Goal: Communication & Community: Ask a question

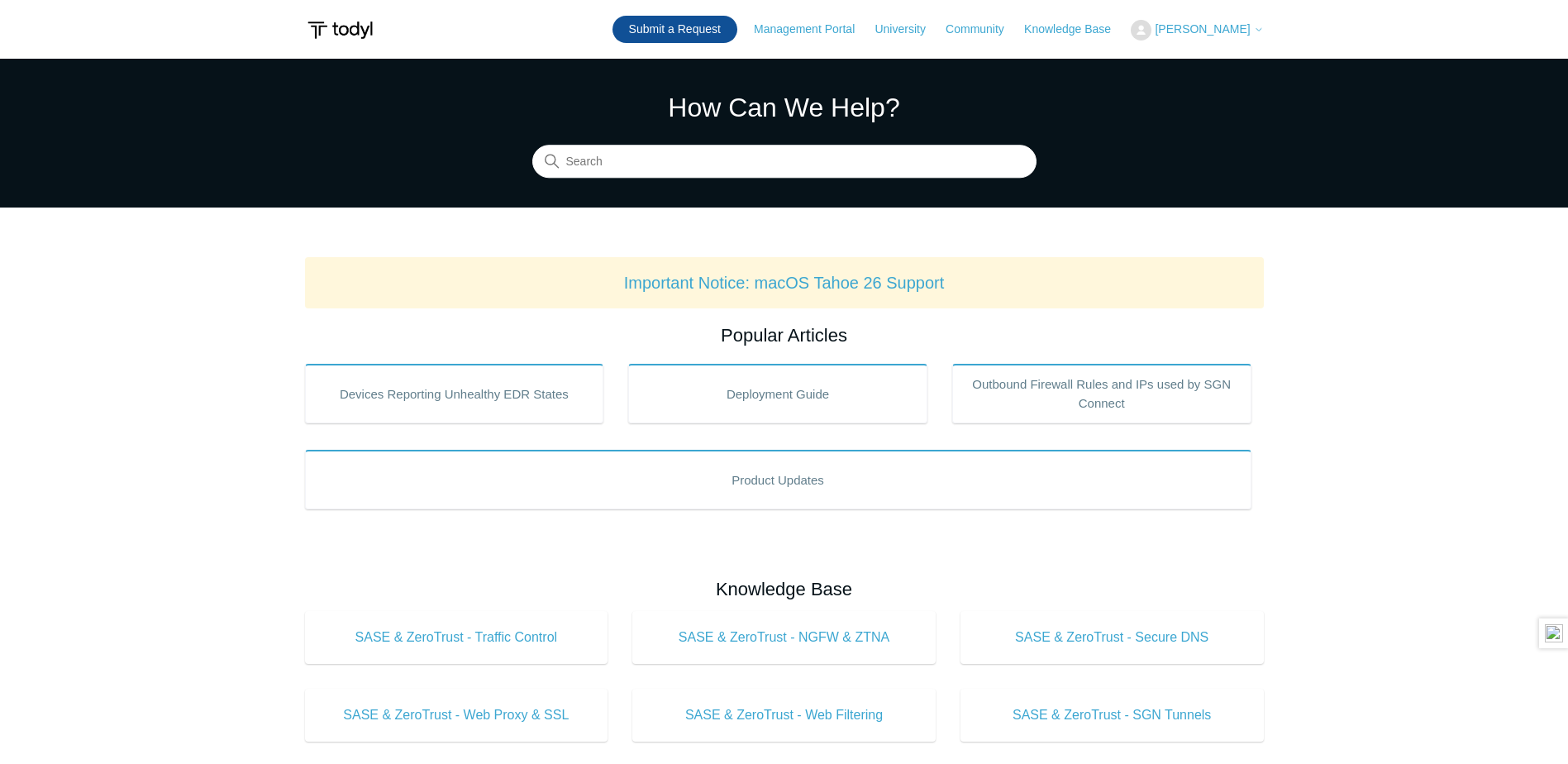
click at [731, 28] on link "Submit a Request" at bounding box center [675, 30] width 125 height 28
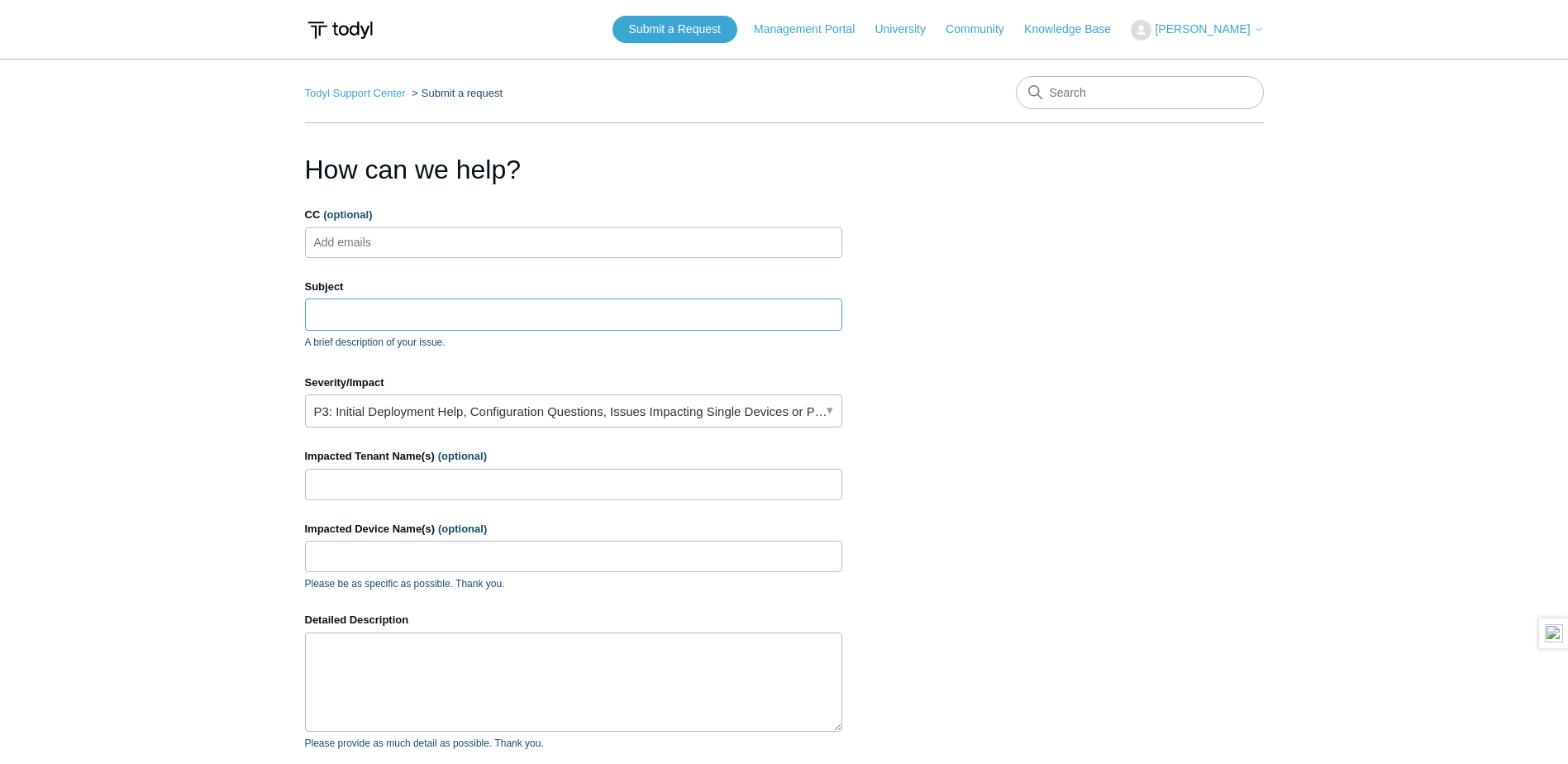
click at [529, 310] on input "Subject" at bounding box center [574, 314] width 537 height 32
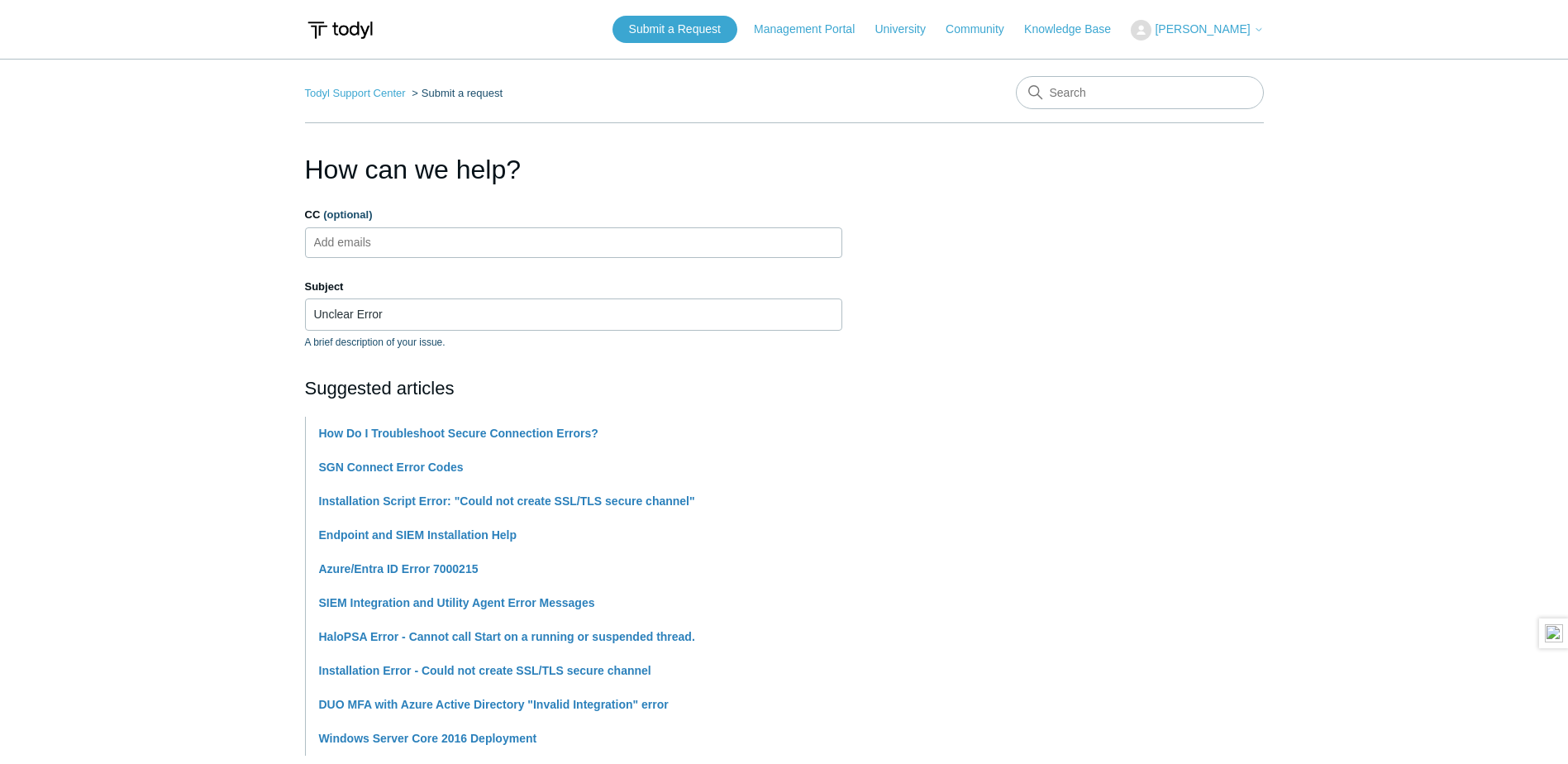
click at [116, 236] on main "Todyl Support Center Submit a request How can we help? CC (optional) Add emails…" at bounding box center [784, 686] width 1568 height 1255
click at [701, 317] on input "Unclear Error" at bounding box center [574, 314] width 537 height 32
drag, startPoint x: 701, startPoint y: 317, endPoint x: 100, endPoint y: 337, distance: 601.3
click at [335, 346] on div "Subject Unclear Error A brief description of your issue." at bounding box center [574, 314] width 537 height 71
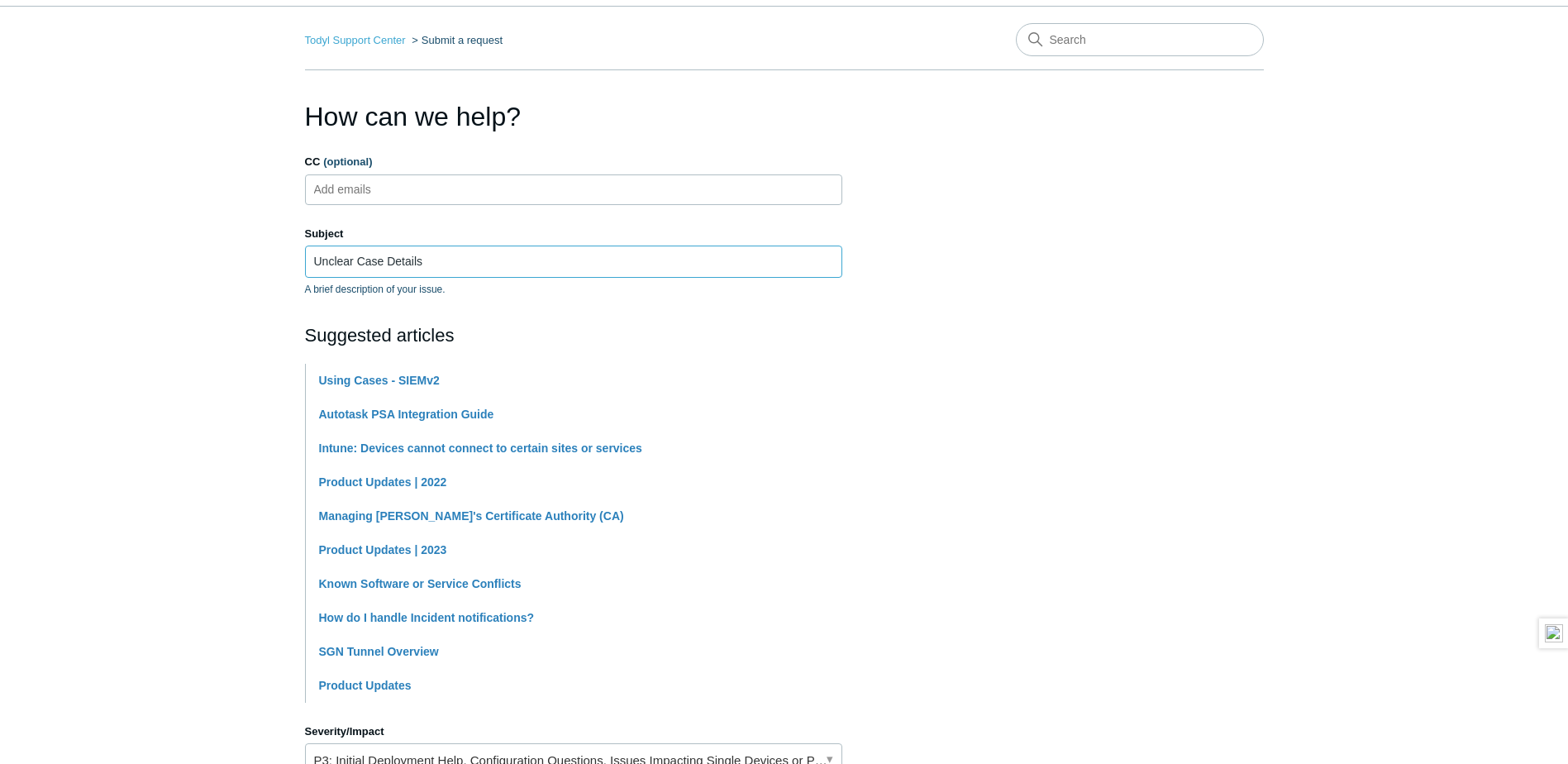
type input "Unclear Case Details"
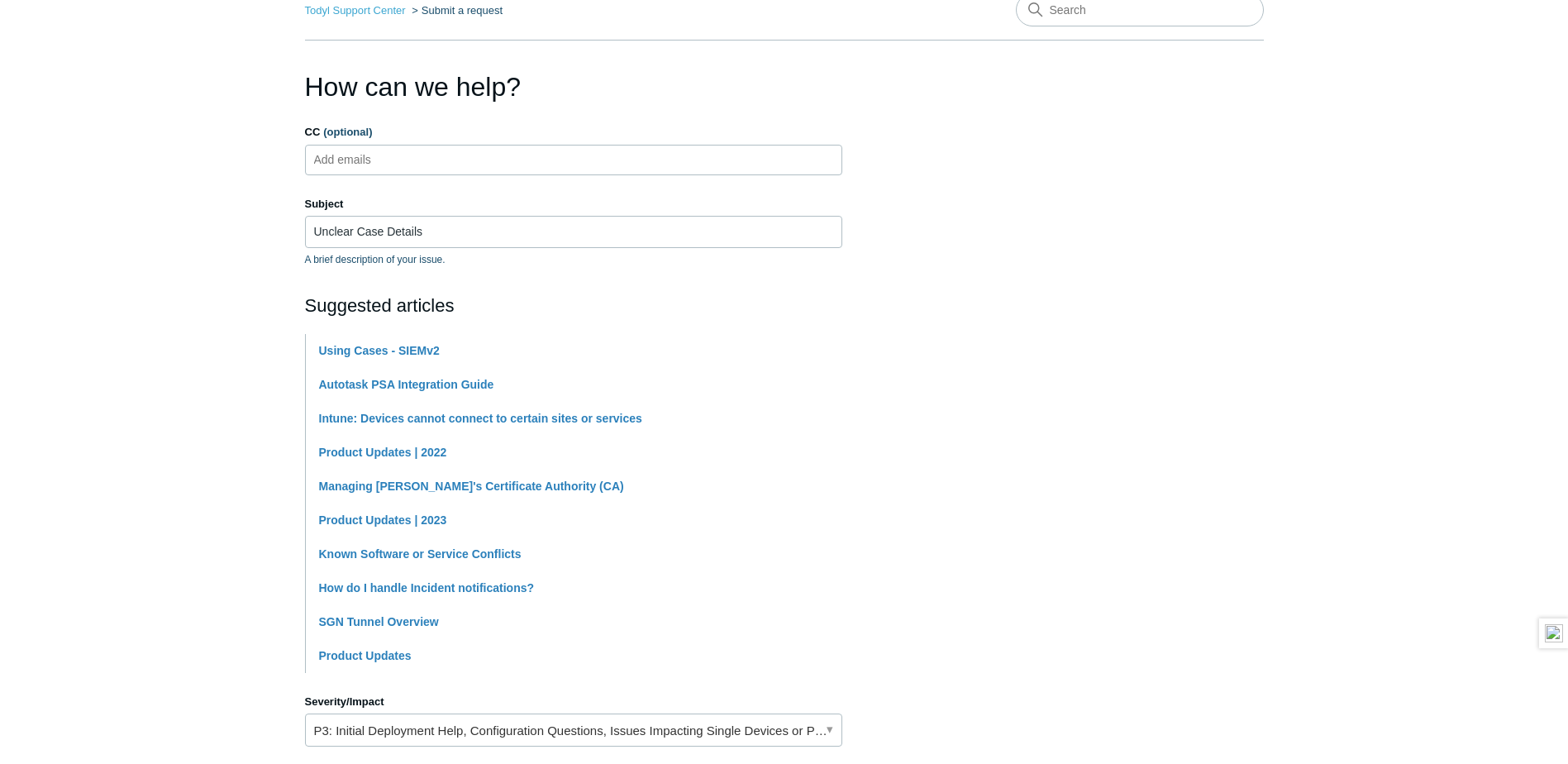
click at [1086, 382] on section "How can we help? CC (optional) Add emails Subject Unclear Case Details A brief …" at bounding box center [784, 649] width 959 height 1163
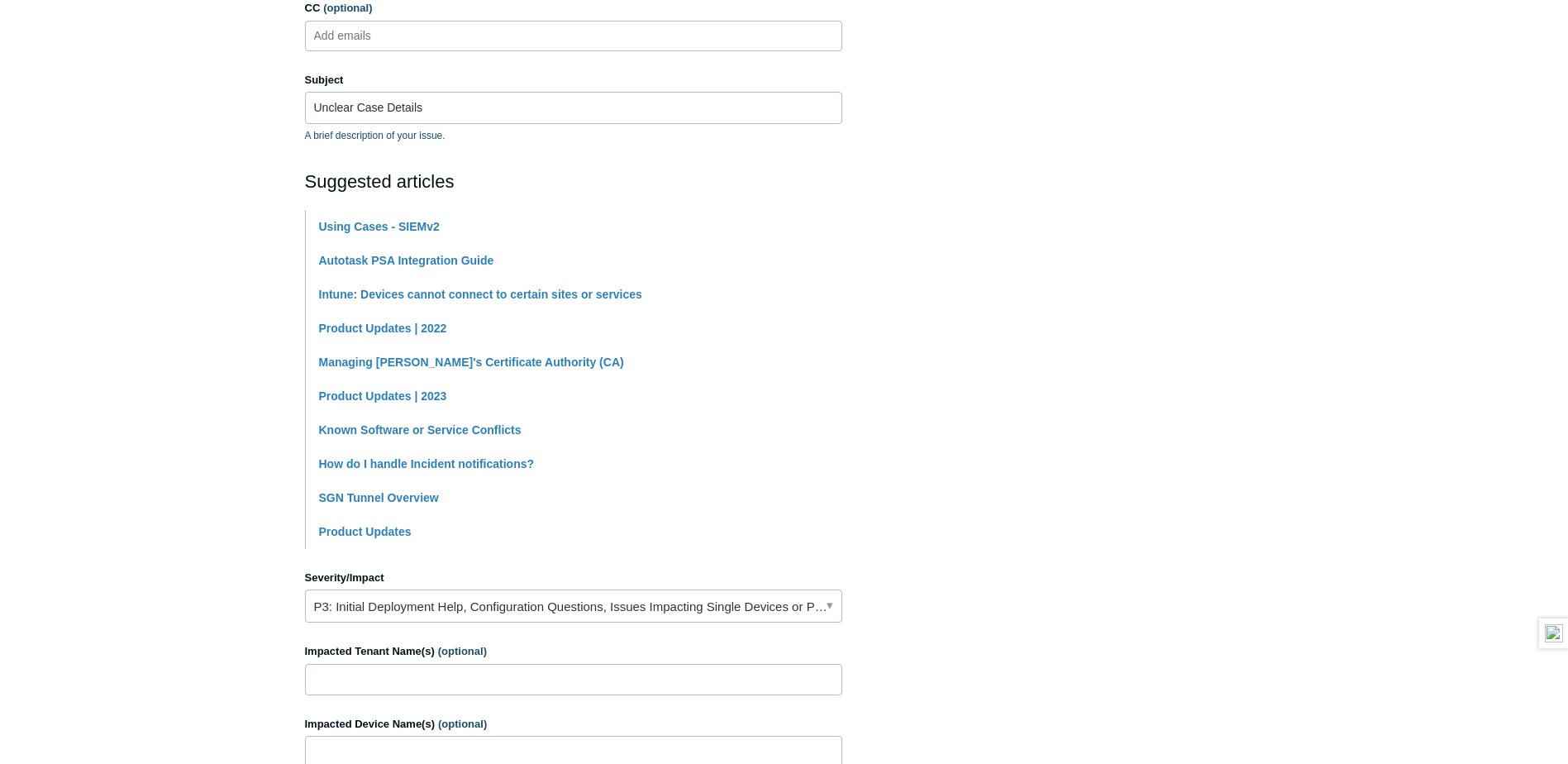
scroll to position [331, 0]
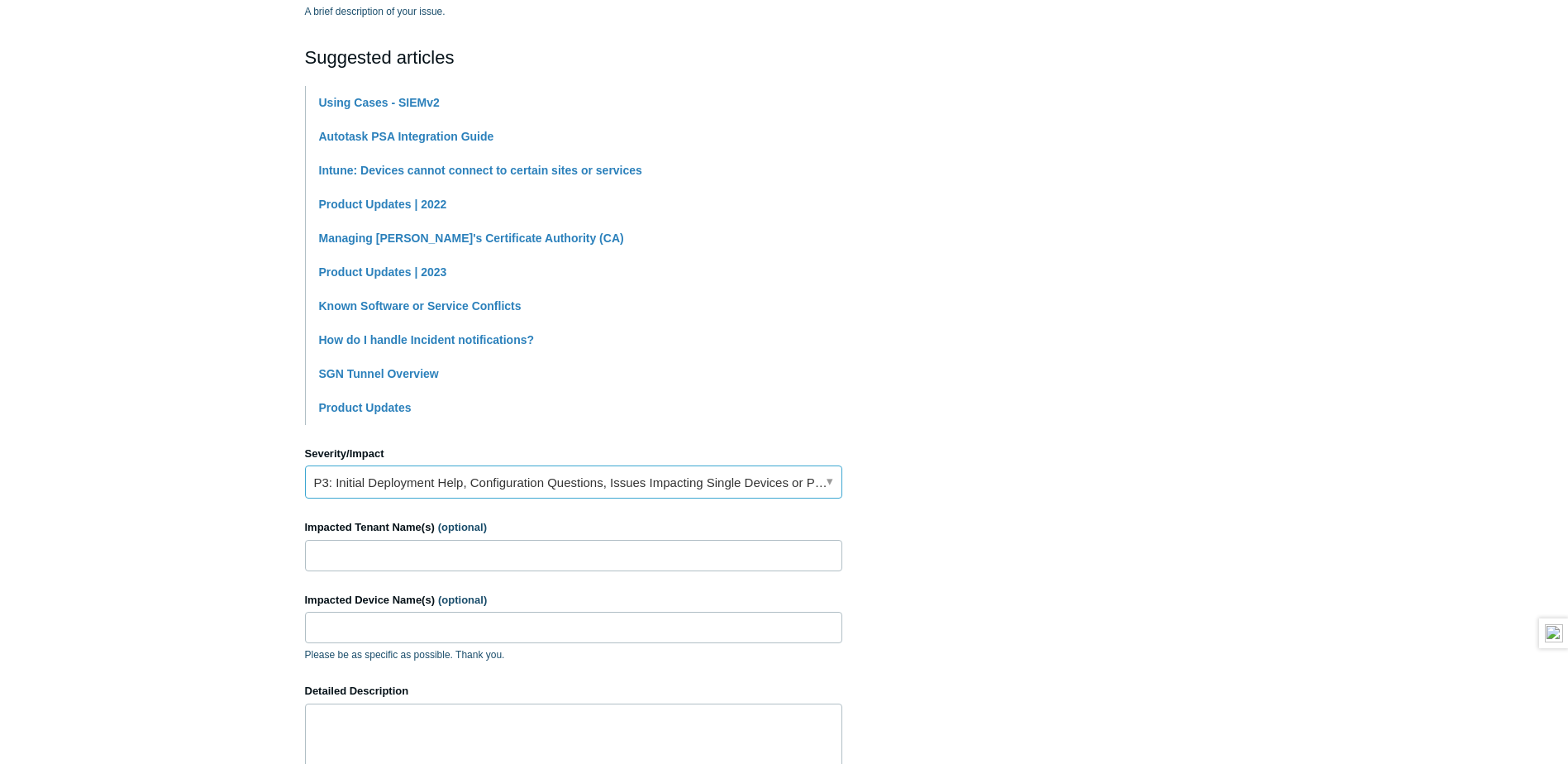
click at [601, 490] on link "P3: Initial Deployment Help, Configuration Questions, Issues Impacting Single D…" at bounding box center [574, 482] width 537 height 33
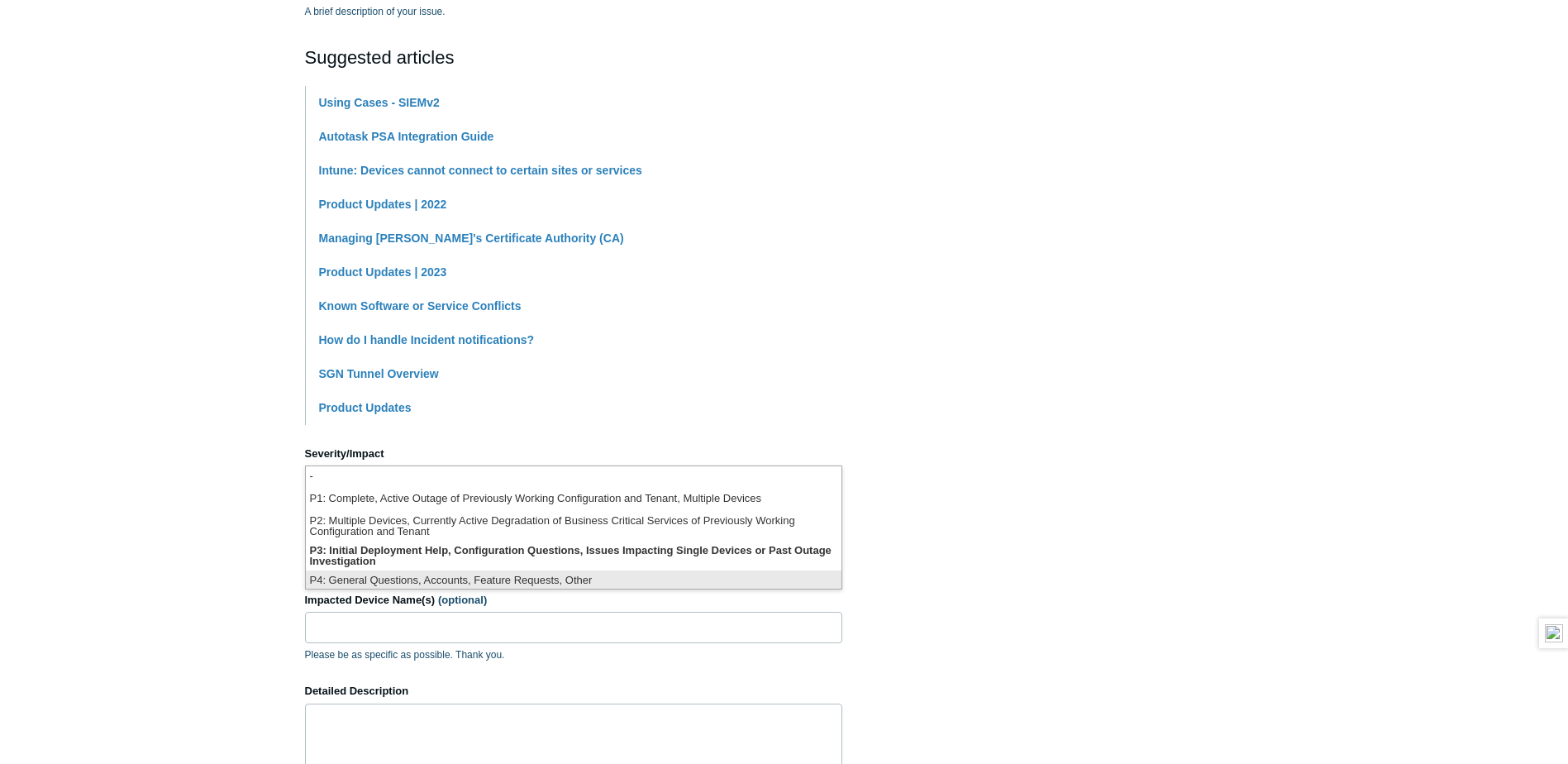
scroll to position [4, 0]
click at [668, 585] on li "P4: General Questions, Accounts, Feature Requests, Other" at bounding box center [574, 578] width 536 height 23
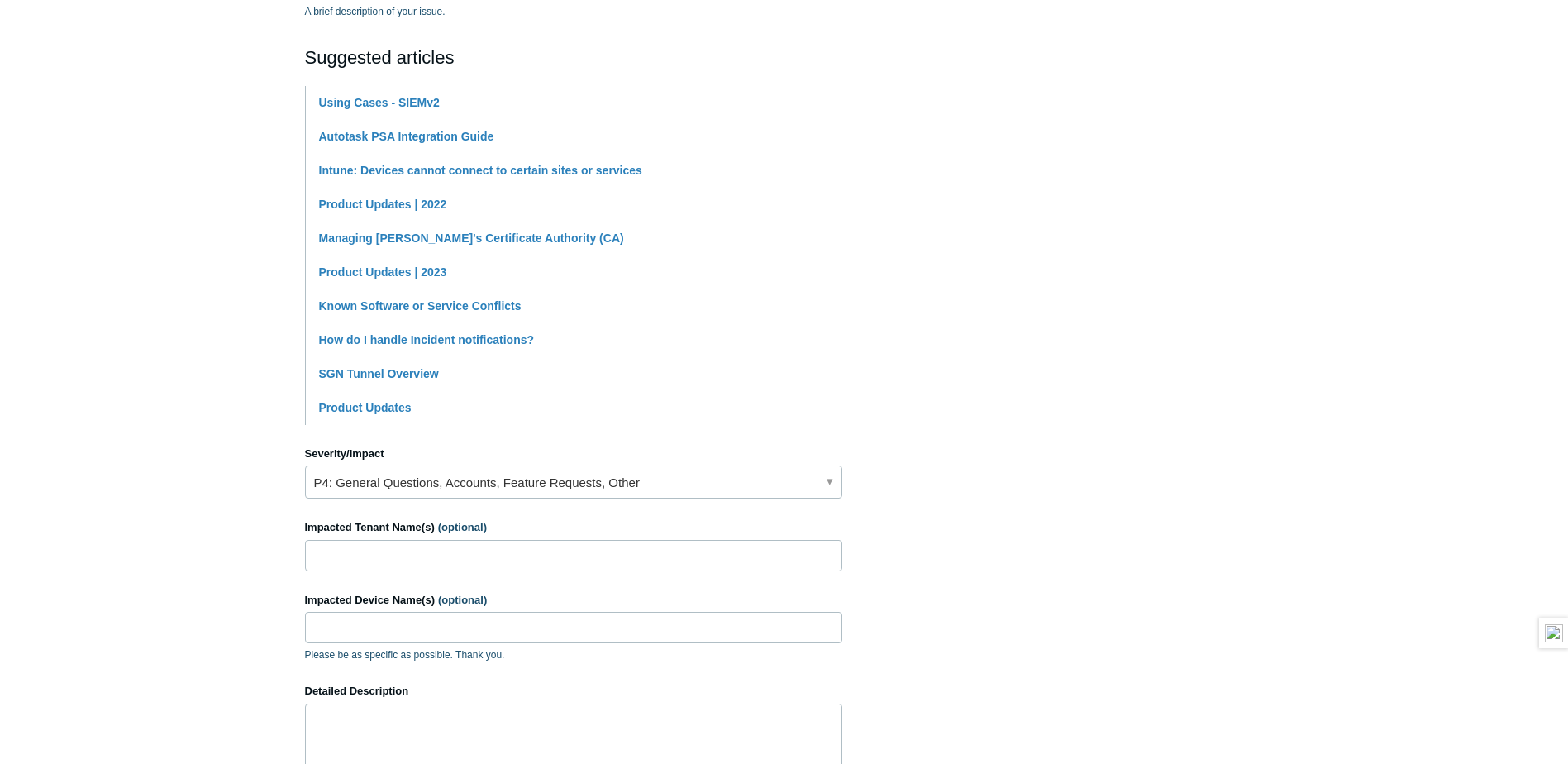
click at [661, 537] on div "Impacted Tenant Name(s) (optional)" at bounding box center [574, 545] width 537 height 53
click at [667, 558] on input "Impacted Tenant Name(s) (optional)" at bounding box center [574, 556] width 537 height 32
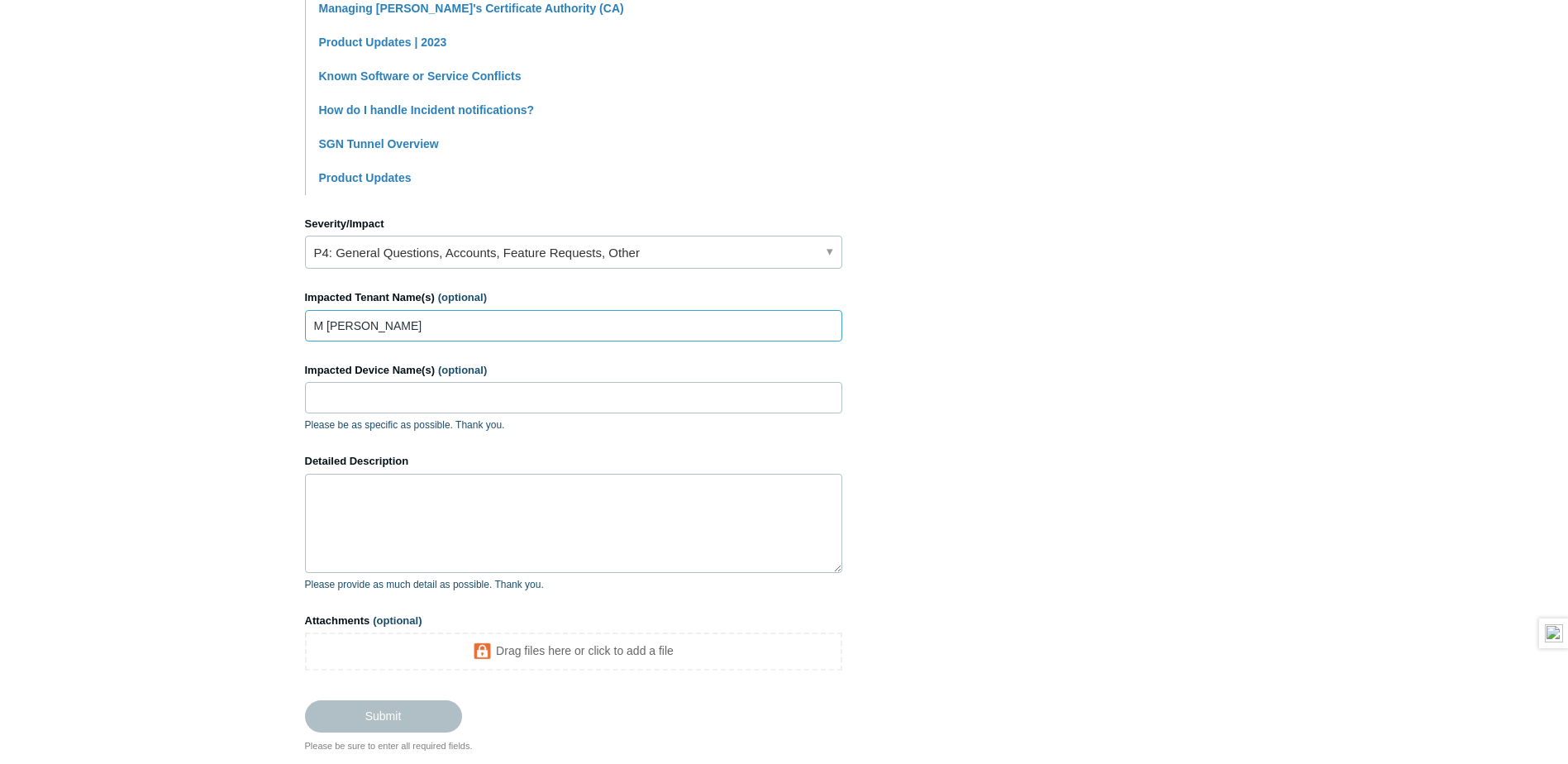
scroll to position [579, 0]
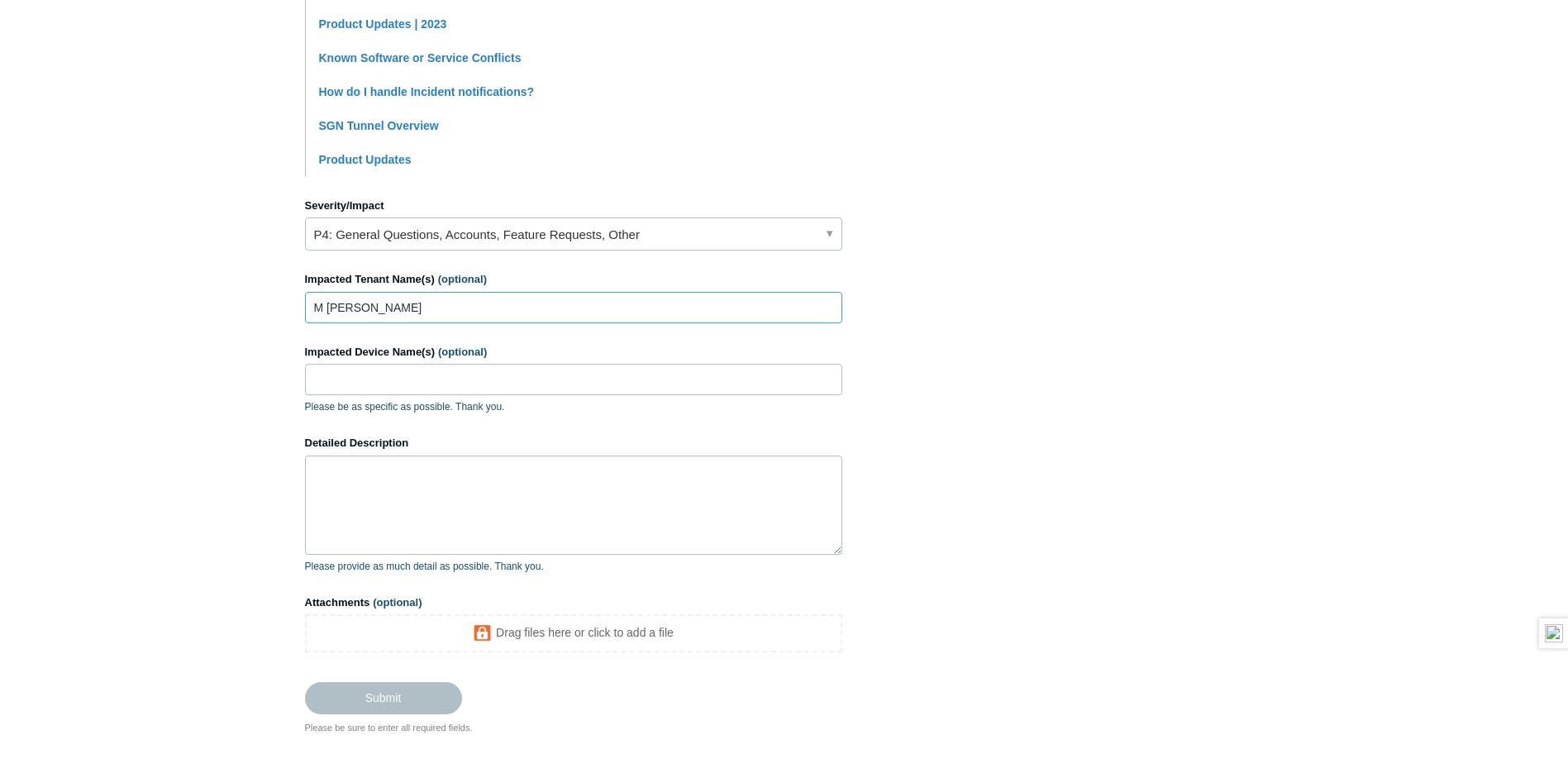
type input "M [PERSON_NAME]"
click at [631, 501] on textarea "Detailed Description" at bounding box center [574, 505] width 537 height 99
paste textarea "Medium-Endpoint Network Event 0178601065132928"
type textarea "Medium-Endpoint Network Event 0178601065132928"
click at [503, 373] on input "Impacted Device Name(s) (optional)" at bounding box center [574, 380] width 537 height 32
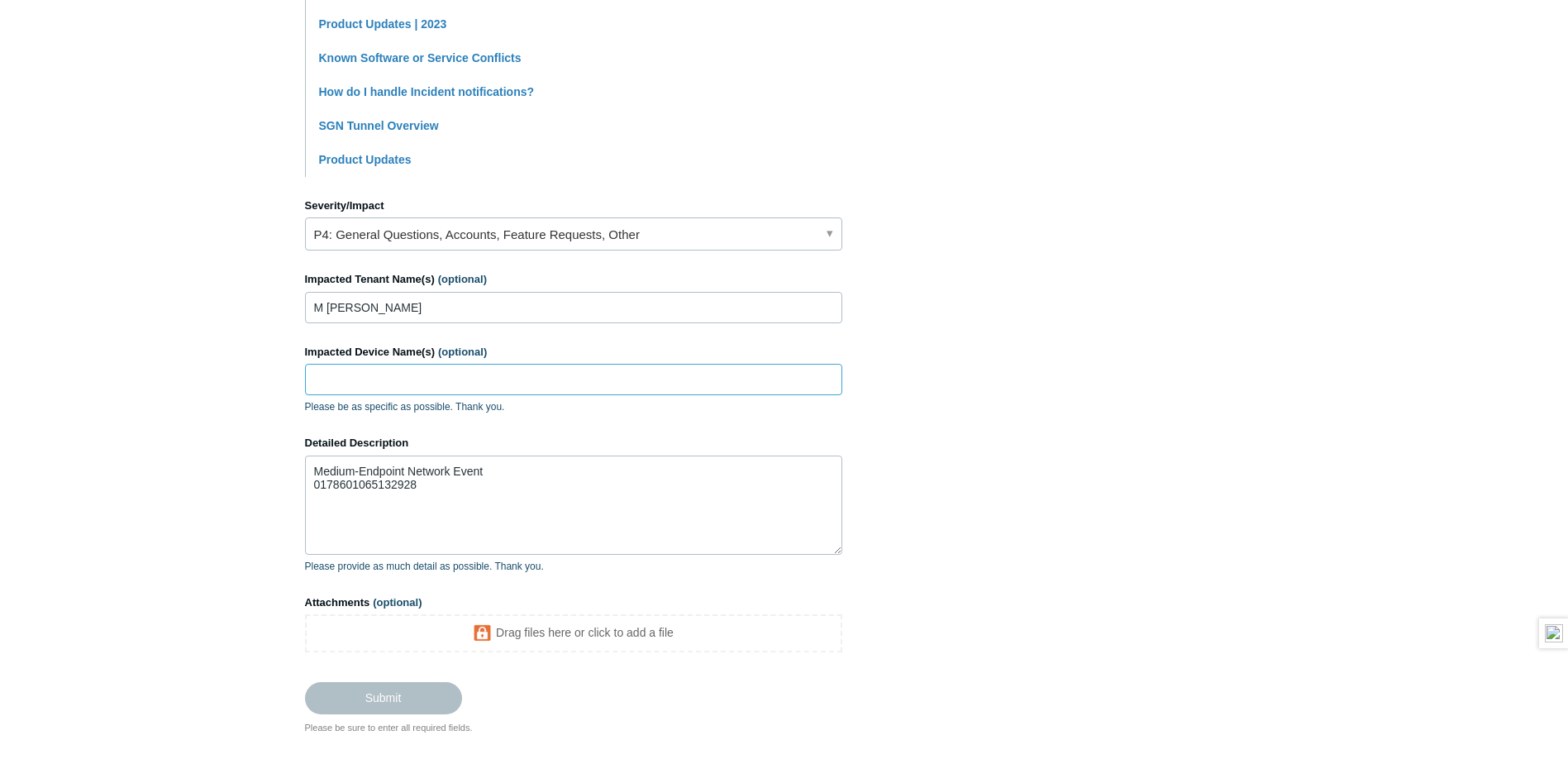
paste input "mk-bz-wwbx"
type input "mk-bz-wwbx"
click at [317, 471] on textarea "Medium-Endpoint Network Event 0178601065132928" at bounding box center [574, 505] width 537 height 99
click at [364, 462] on textarea "Medium-Endpoint Network Event 0178601065132928" at bounding box center [574, 505] width 537 height 99
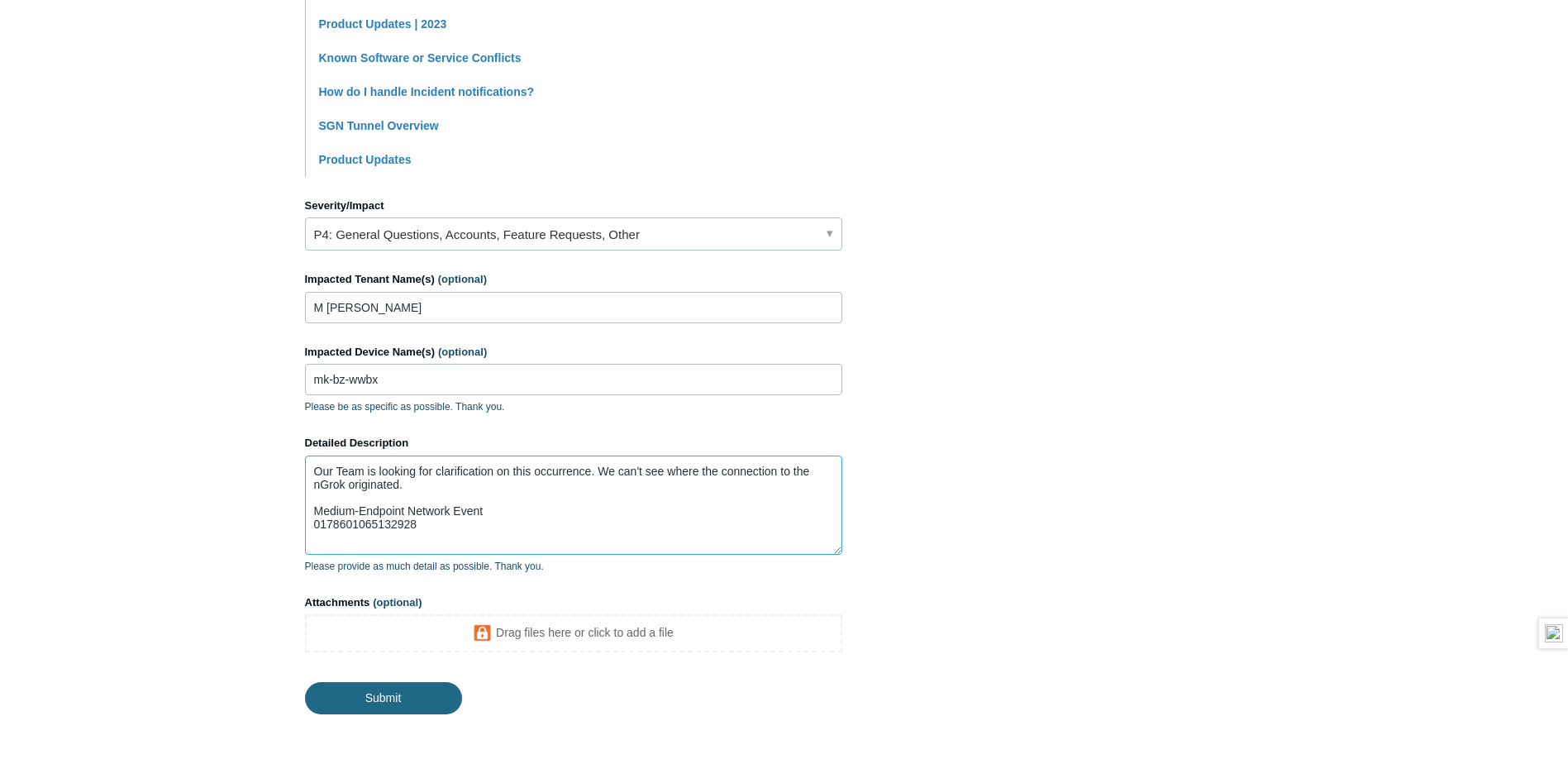
type textarea "Our Team is looking for clarification on this occurrence. We can't see where th…"
click at [402, 692] on input "Submit" at bounding box center [383, 698] width 157 height 33
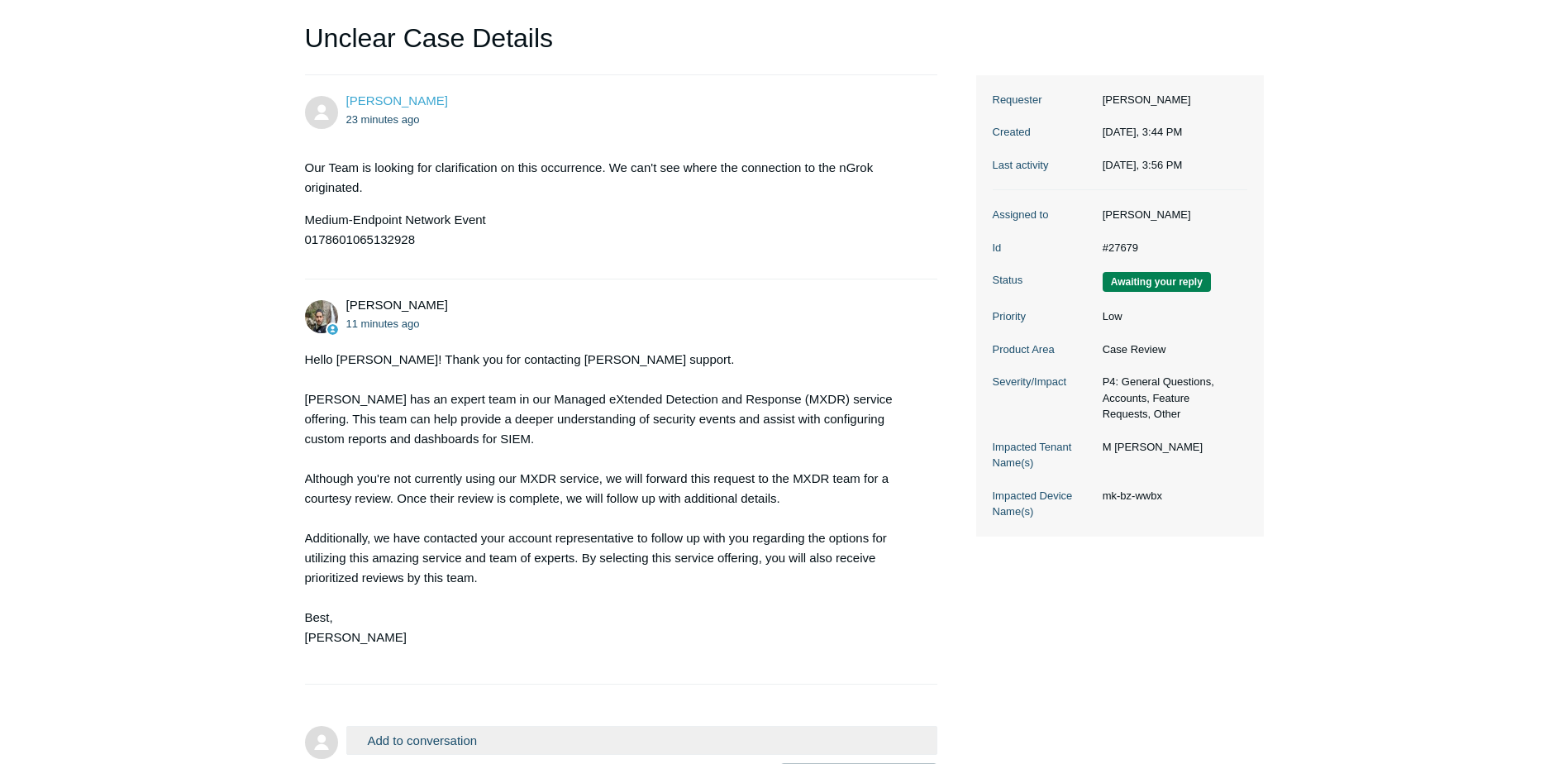
scroll to position [165, 0]
